Goal: Navigation & Orientation: Go to known website

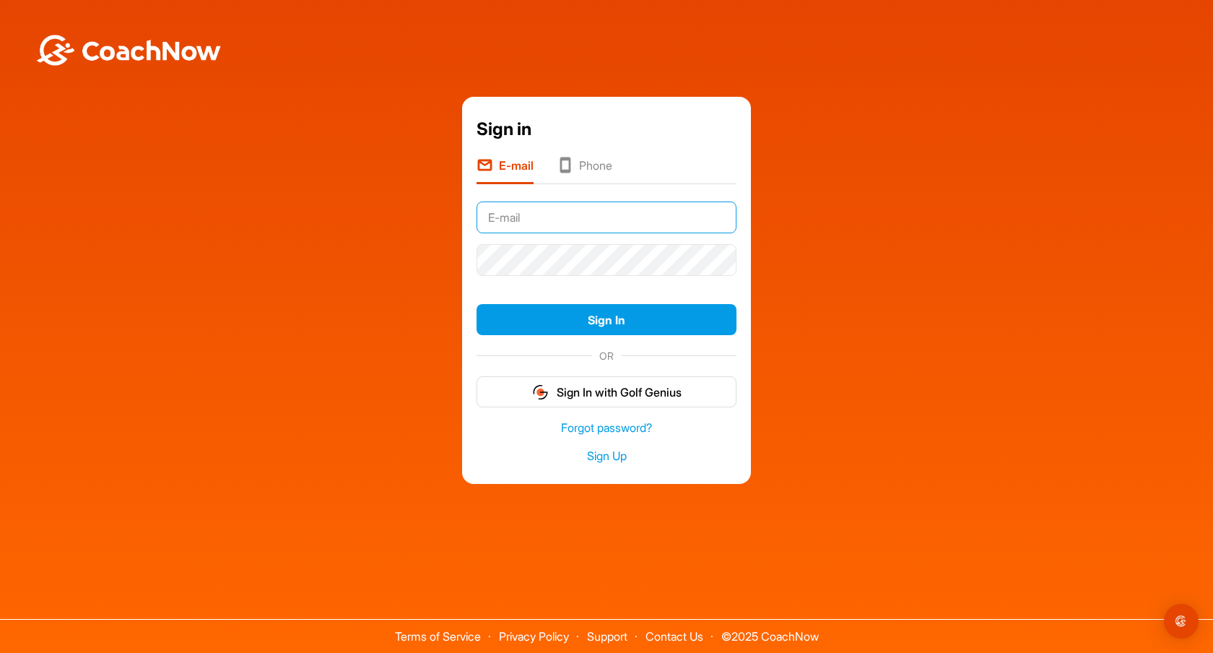
type input "[EMAIL_ADDRESS][PERSON_NAME][DOMAIN_NAME]"
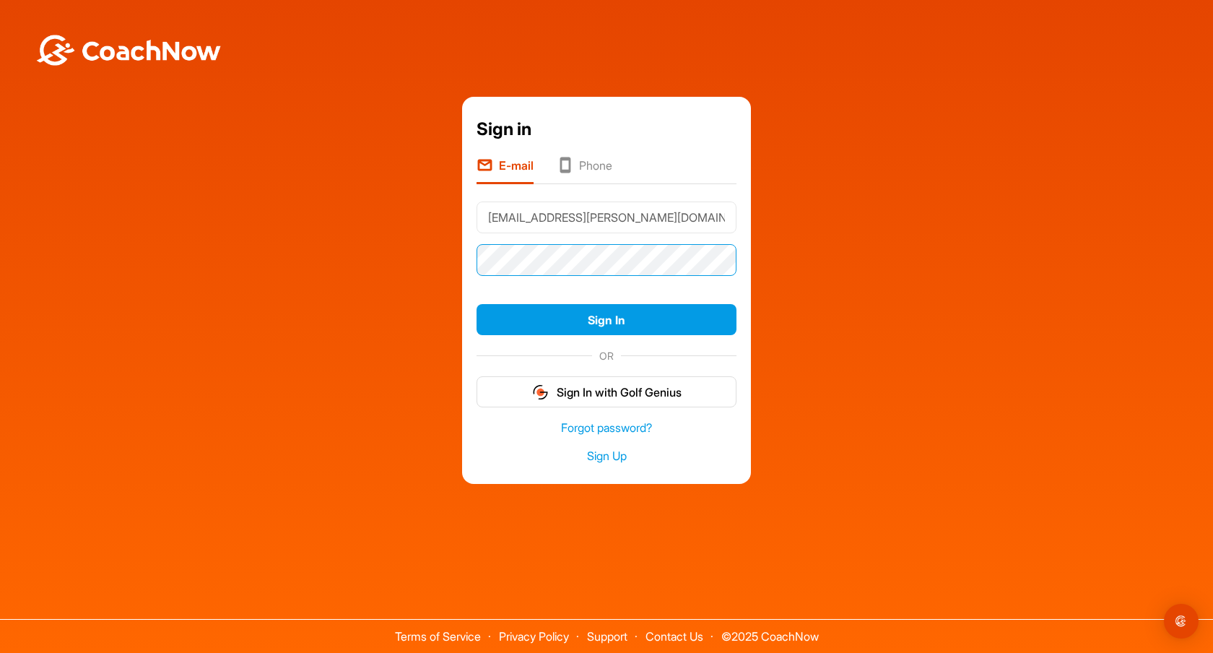
click at [606, 319] on button "Sign In" at bounding box center [606, 319] width 260 height 31
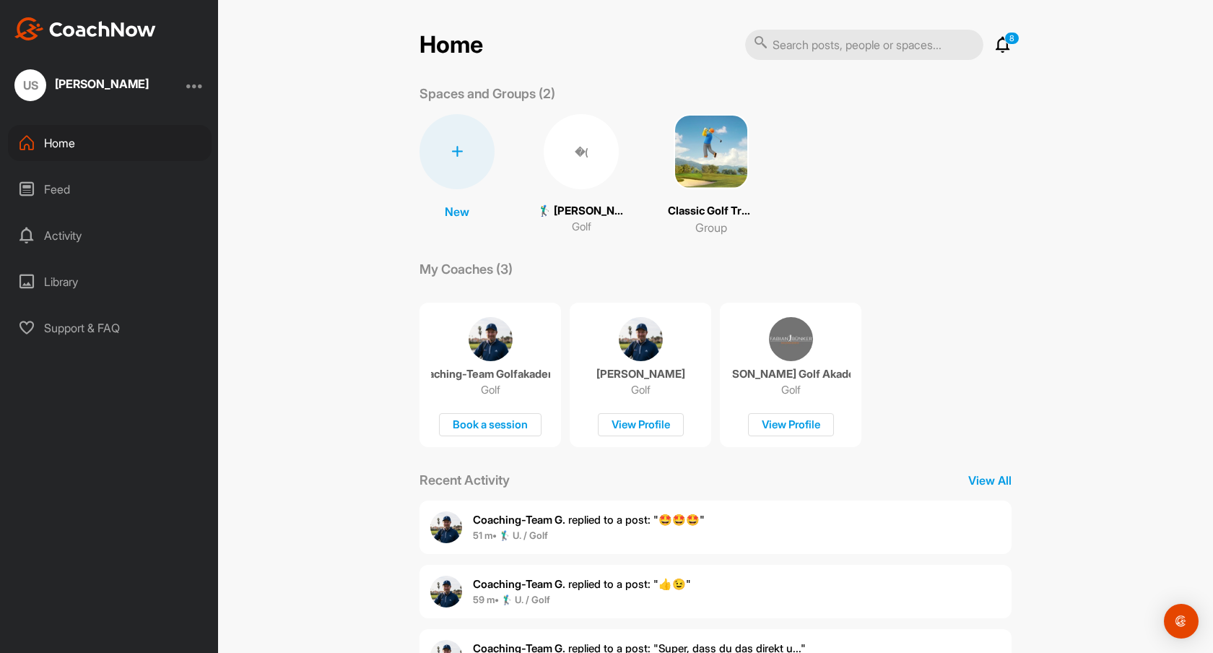
click at [580, 184] on div "�(" at bounding box center [581, 151] width 75 height 75
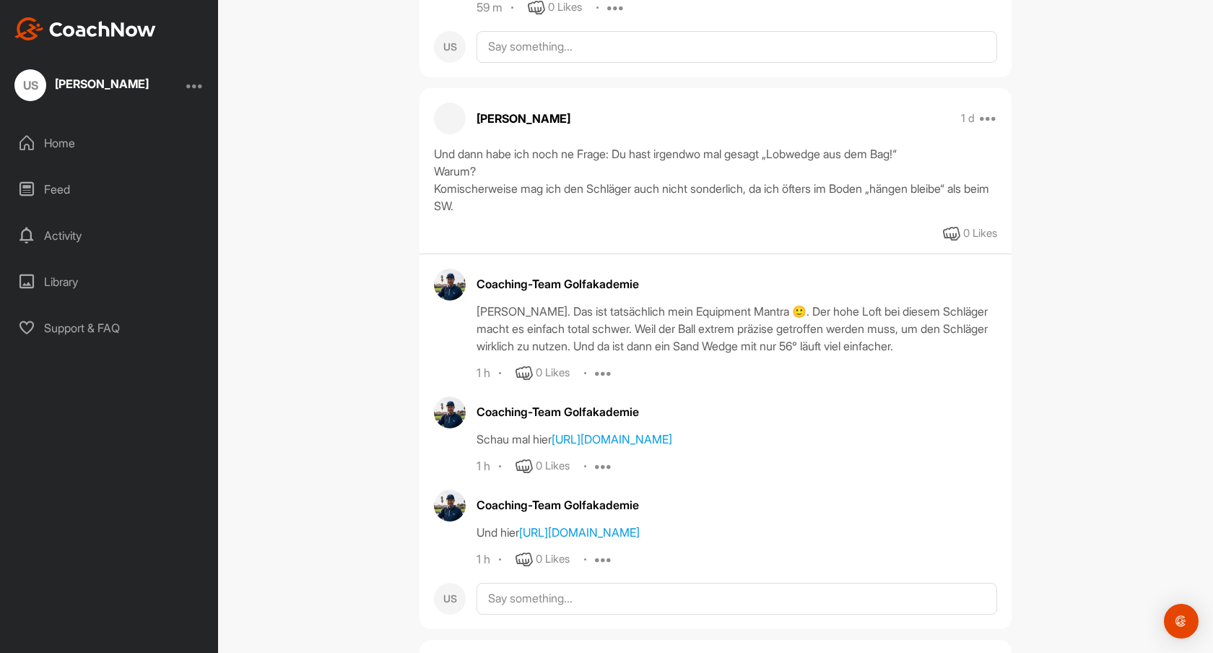
scroll to position [1524, 0]
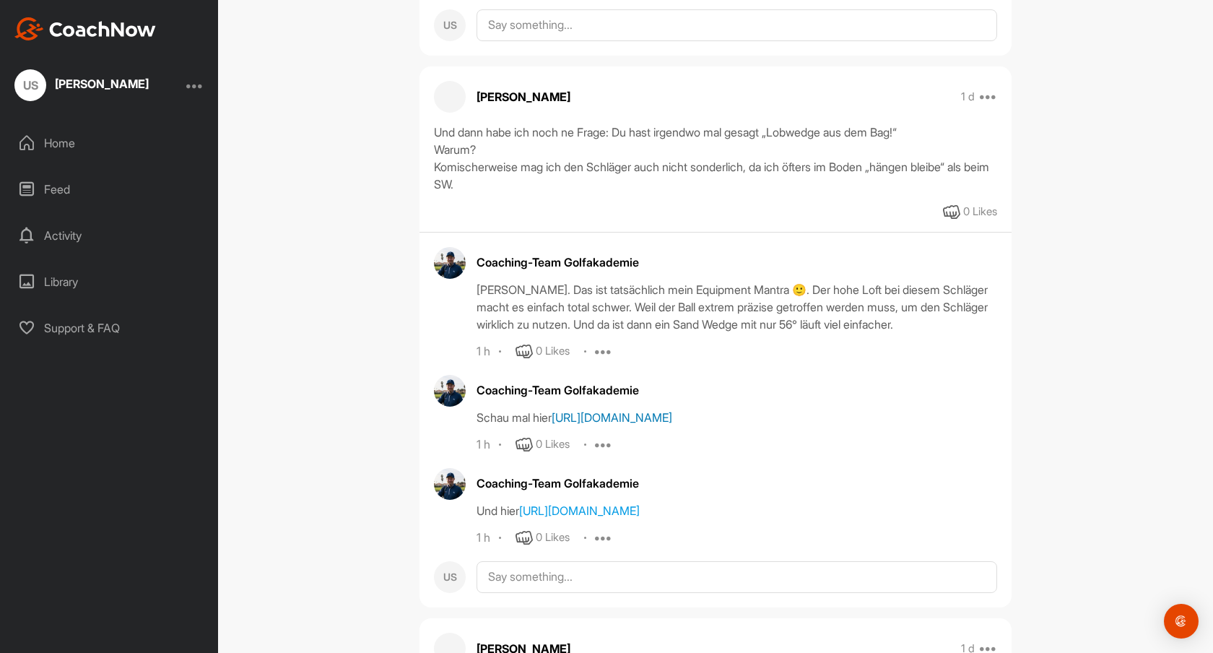
click at [657, 410] on link "[URL][DOMAIN_NAME]" at bounding box center [612, 417] width 121 height 14
